Goal: Task Accomplishment & Management: Manage account settings

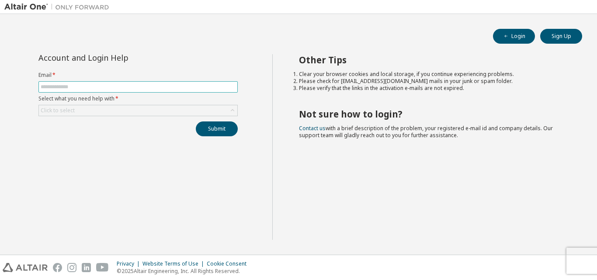
click at [114, 87] on input "text" at bounding box center [138, 86] width 195 height 7
click at [117, 107] on div "Click to select" at bounding box center [138, 110] width 198 height 10
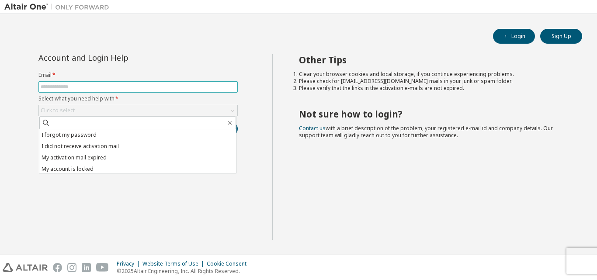
click at [104, 83] on span at bounding box center [137, 86] width 199 height 11
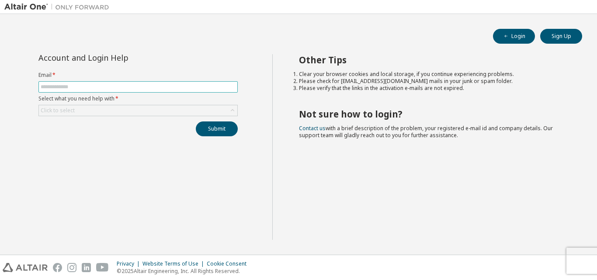
click at [105, 90] on input "text" at bounding box center [138, 86] width 195 height 7
type input "**********"
click at [105, 115] on div "Click to select" at bounding box center [138, 110] width 198 height 10
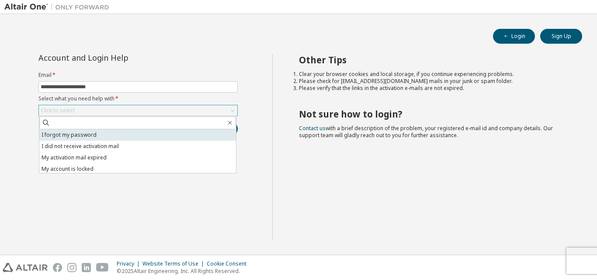
click at [101, 135] on li "I forgot my password" at bounding box center [137, 134] width 197 height 11
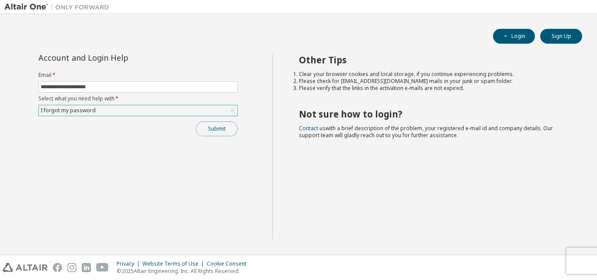
click at [223, 129] on button "Submit" at bounding box center [217, 129] width 42 height 15
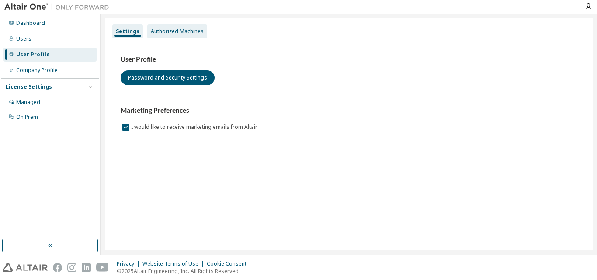
click at [180, 35] on div "Authorized Machines" at bounding box center [177, 31] width 53 height 7
